Goal: Task Accomplishment & Management: Manage account settings

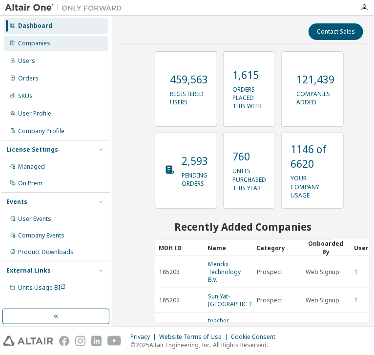
drag, startPoint x: 25, startPoint y: 62, endPoint x: 103, endPoint y: 45, distance: 80.0
click at [25, 62] on div "Users" at bounding box center [26, 61] width 17 height 8
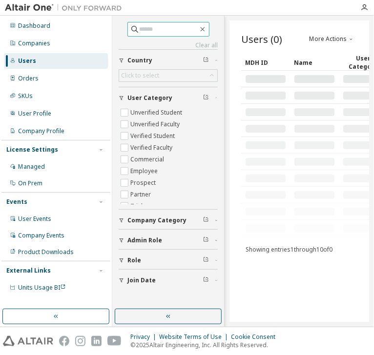
click at [154, 25] on input "text" at bounding box center [169, 29] width 59 height 10
paste input "**********"
type input "**********"
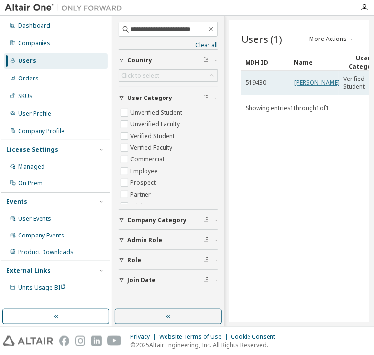
click at [302, 87] on link "Diego Agudo Saiz" at bounding box center [316, 83] width 45 height 8
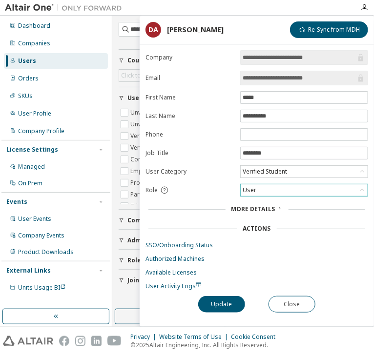
click at [272, 191] on div "User" at bounding box center [303, 190] width 127 height 12
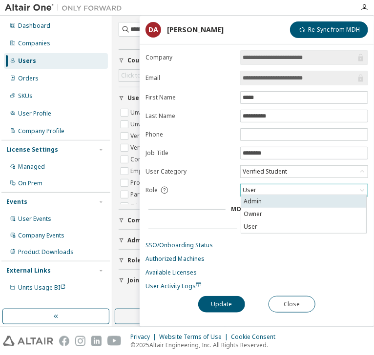
click at [261, 197] on li "Admin" at bounding box center [303, 201] width 125 height 13
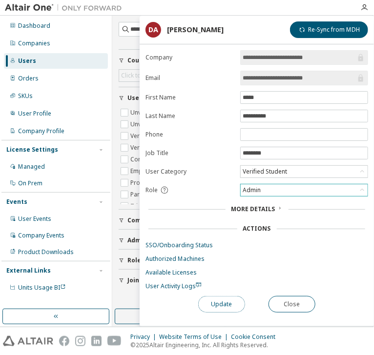
click at [233, 301] on button "Update" at bounding box center [221, 304] width 47 height 17
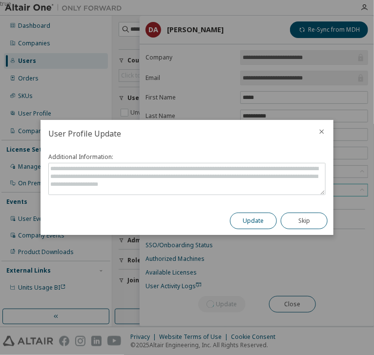
click at [243, 220] on button "Update" at bounding box center [253, 221] width 47 height 17
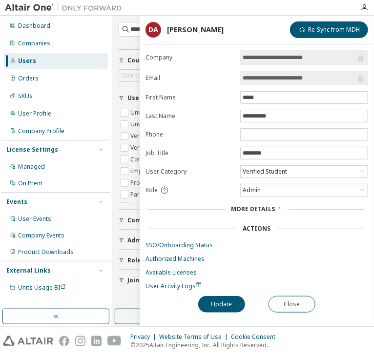
click at [157, 10] on div at bounding box center [240, 7] width 227 height 15
click at [324, 7] on div at bounding box center [240, 7] width 227 height 15
click at [42, 66] on div "Users" at bounding box center [56, 61] width 104 height 16
click at [129, 35] on span "**********" at bounding box center [168, 29] width 99 height 15
click at [292, 307] on button "Close" at bounding box center [291, 304] width 47 height 17
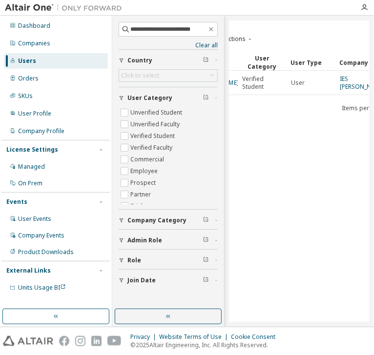
scroll to position [0, 107]
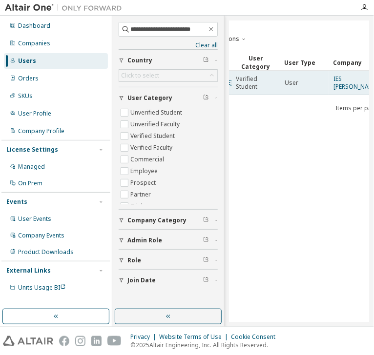
click at [340, 101] on div "MDH ID Name User Category User Type Company Company Category Company Country Jo…" at bounding box center [329, 84] width 390 height 61
click at [338, 87] on link "IES Miguel Herrero Pereda" at bounding box center [355, 83] width 45 height 16
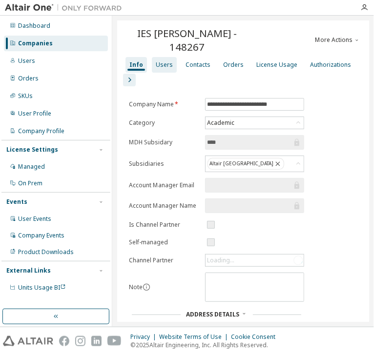
click at [166, 59] on div "Users" at bounding box center [164, 65] width 25 height 16
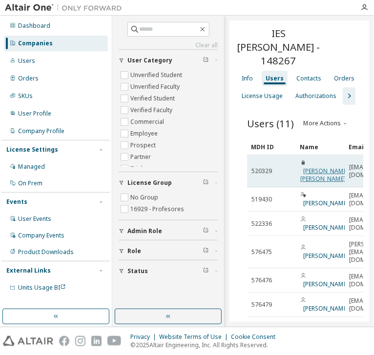
click at [314, 167] on link "PABLO CUEVAS FERNÁNDEZ" at bounding box center [324, 175] width 48 height 16
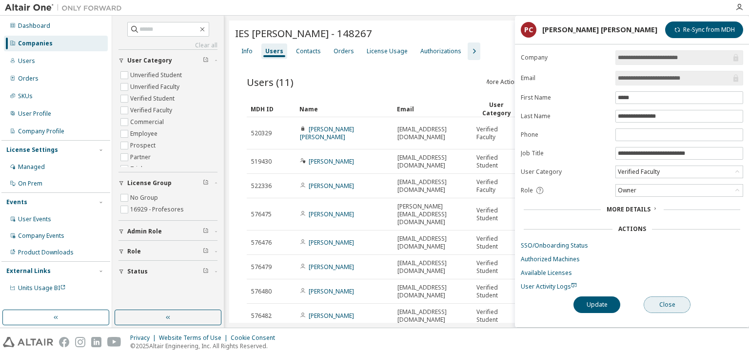
click at [373, 310] on button "Close" at bounding box center [667, 304] width 47 height 17
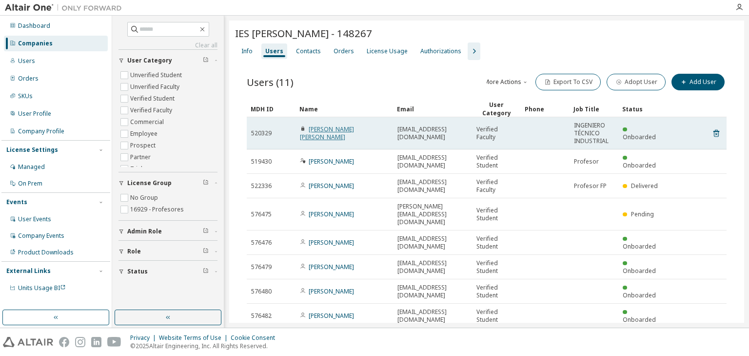
click at [349, 133] on link "PABLO CUEVAS FERNÁNDEZ" at bounding box center [327, 133] width 54 height 16
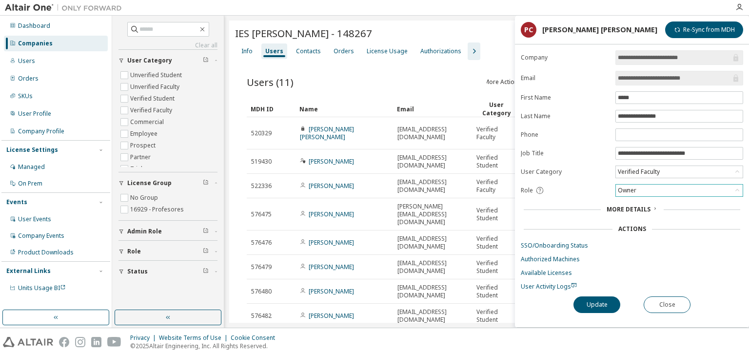
click at [373, 188] on div "Owner" at bounding box center [679, 190] width 127 height 12
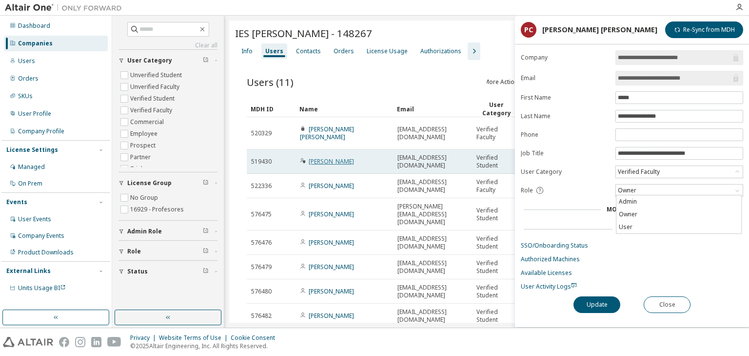
click at [343, 163] on link "Diego Agudo Saiz" at bounding box center [331, 161] width 45 height 8
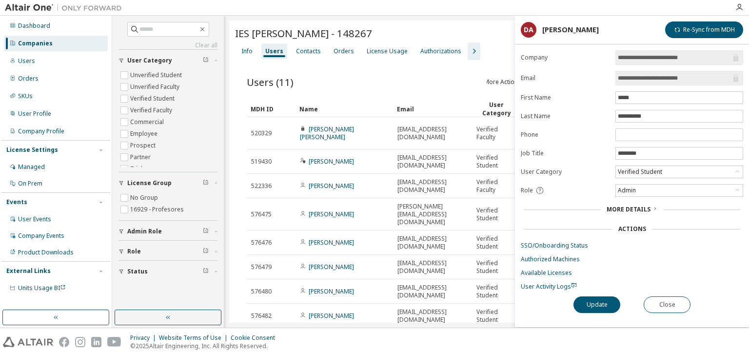
drag, startPoint x: 376, startPoint y: 78, endPoint x: 527, endPoint y: 27, distance: 159.2
click at [373, 78] on div "Users (11) More Actions Import From CSV Export To CSV Adopt User Add User" at bounding box center [487, 82] width 480 height 20
